Goal: Check status: Check status

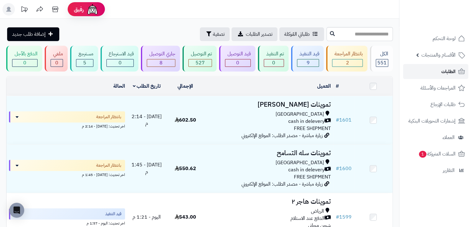
click at [418, 71] on link "الطلبات" at bounding box center [435, 71] width 65 height 15
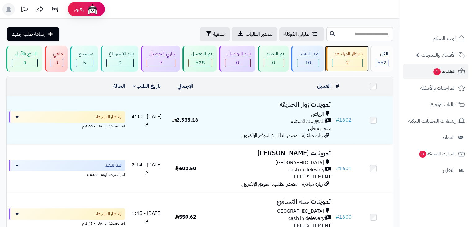
click at [356, 57] on div "بانتظار المراجعة" at bounding box center [347, 53] width 31 height 7
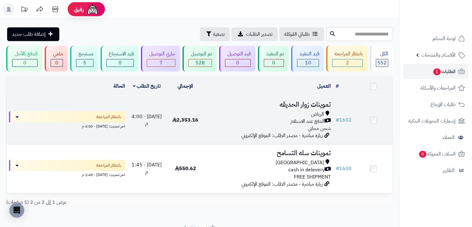
click at [205, 126] on td "2,353.16" at bounding box center [185, 120] width 39 height 48
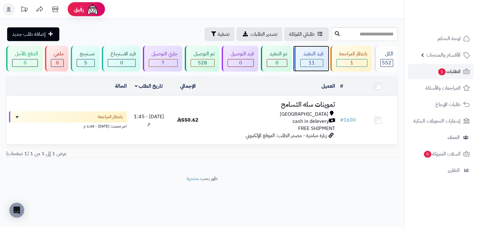
click at [318, 52] on div "قيد التنفيذ" at bounding box center [311, 53] width 23 height 7
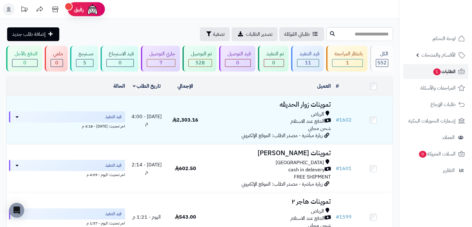
click at [430, 73] on link "الطلبات 1" at bounding box center [435, 71] width 65 height 15
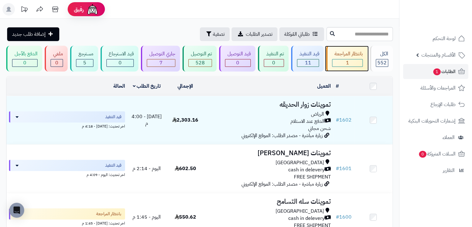
click at [344, 52] on div "بانتظار المراجعة" at bounding box center [347, 53] width 31 height 7
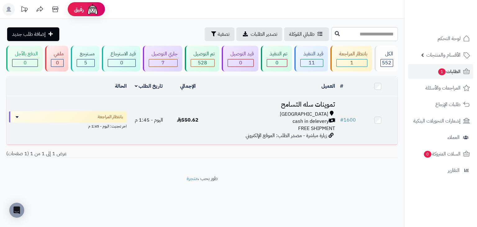
click at [140, 113] on td "اليوم - 1:45 م" at bounding box center [148, 120] width 39 height 48
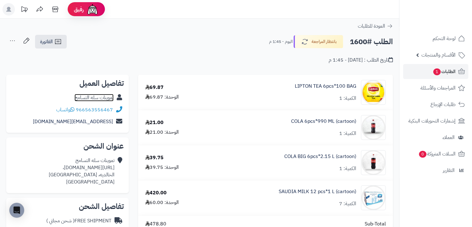
click at [86, 95] on link "تموينات سله التسامح" at bounding box center [94, 97] width 39 height 7
